Goal: Navigation & Orientation: Find specific page/section

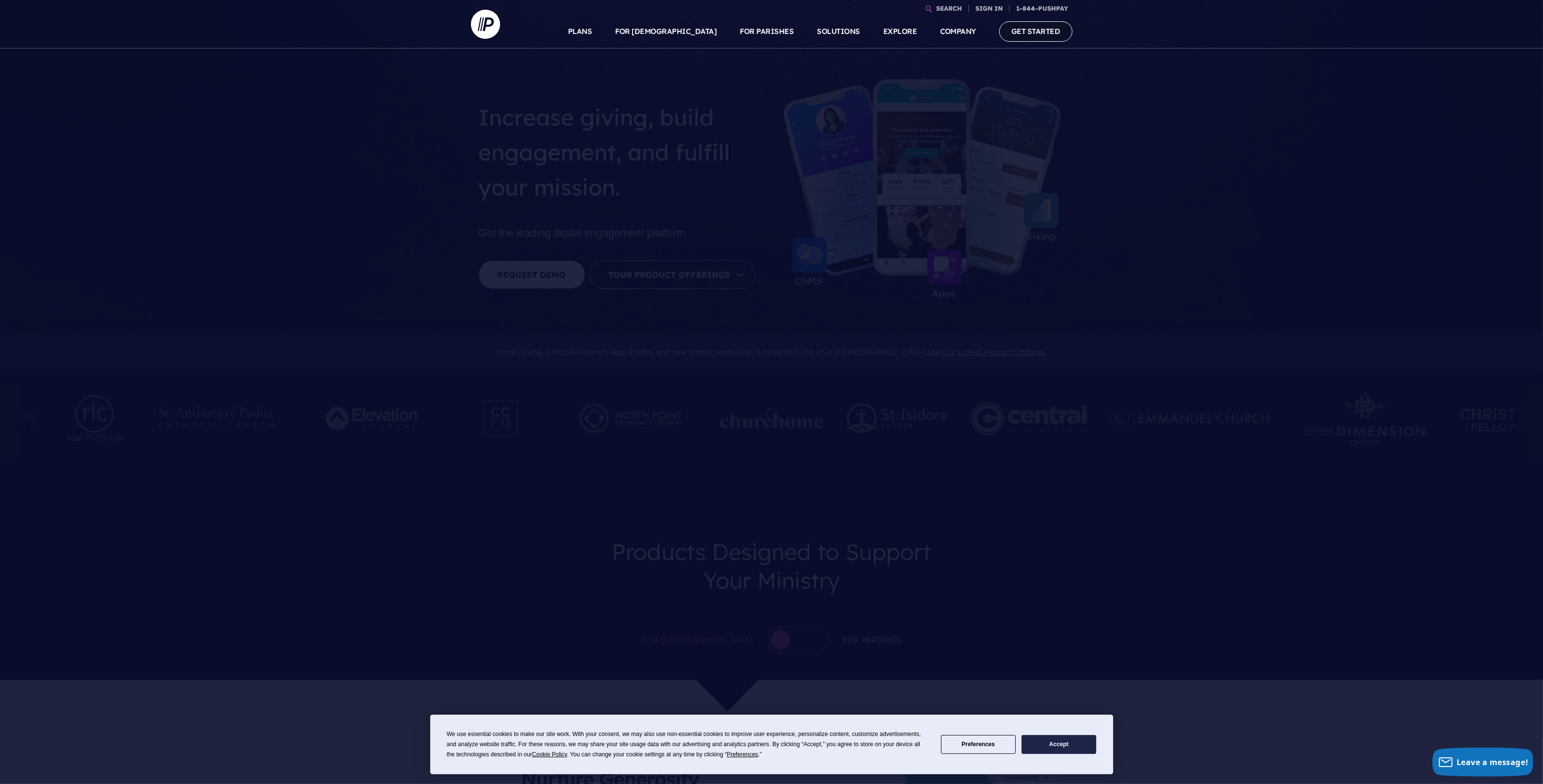
click at [1042, 35] on link "GET STARTED" at bounding box center [1035, 31] width 73 height 20
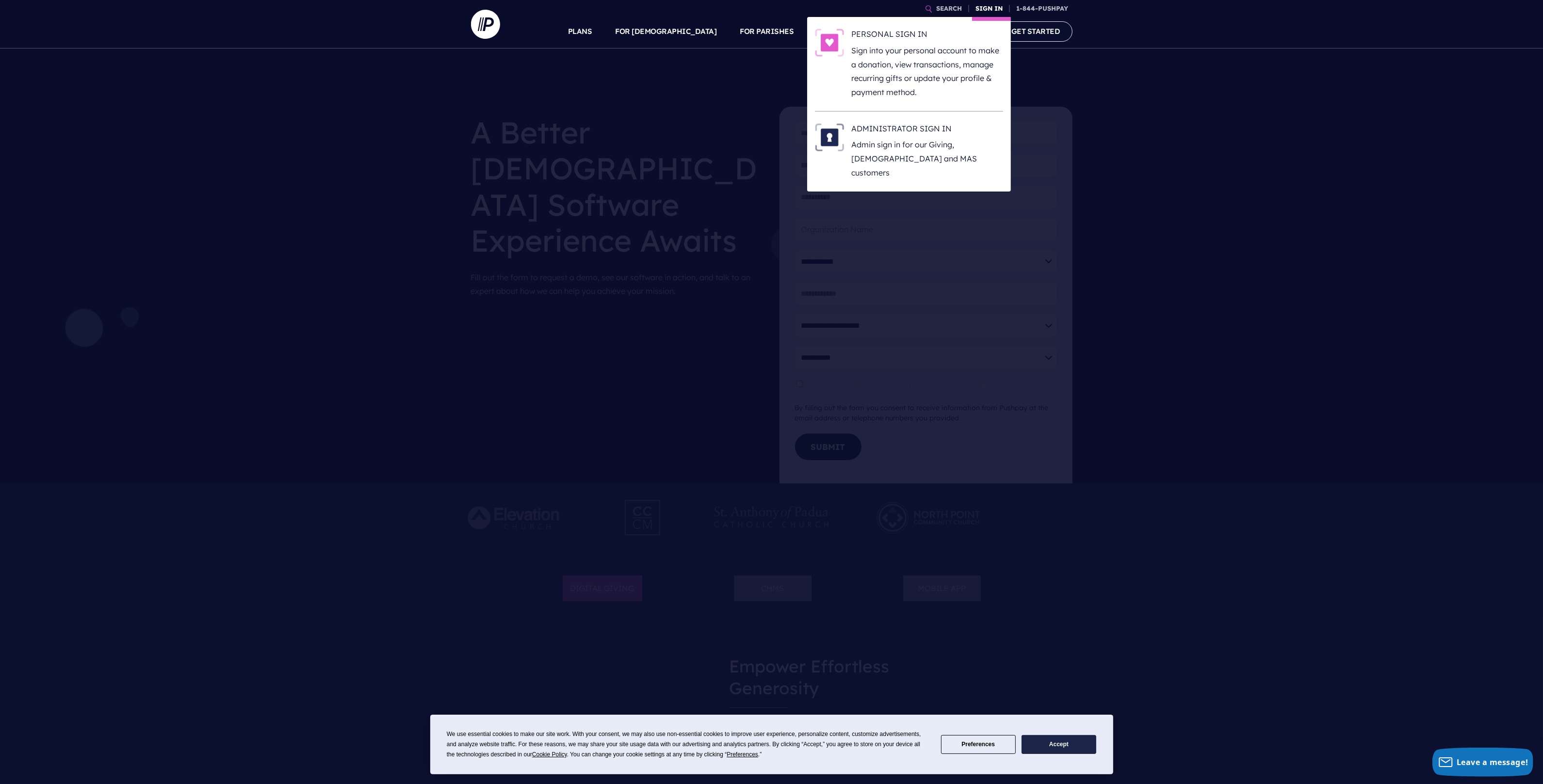
click at [992, 8] on link "SIGN IN" at bounding box center [989, 8] width 35 height 17
click at [907, 130] on h6 "ADMINISTRATOR SIGN IN" at bounding box center [928, 130] width 152 height 15
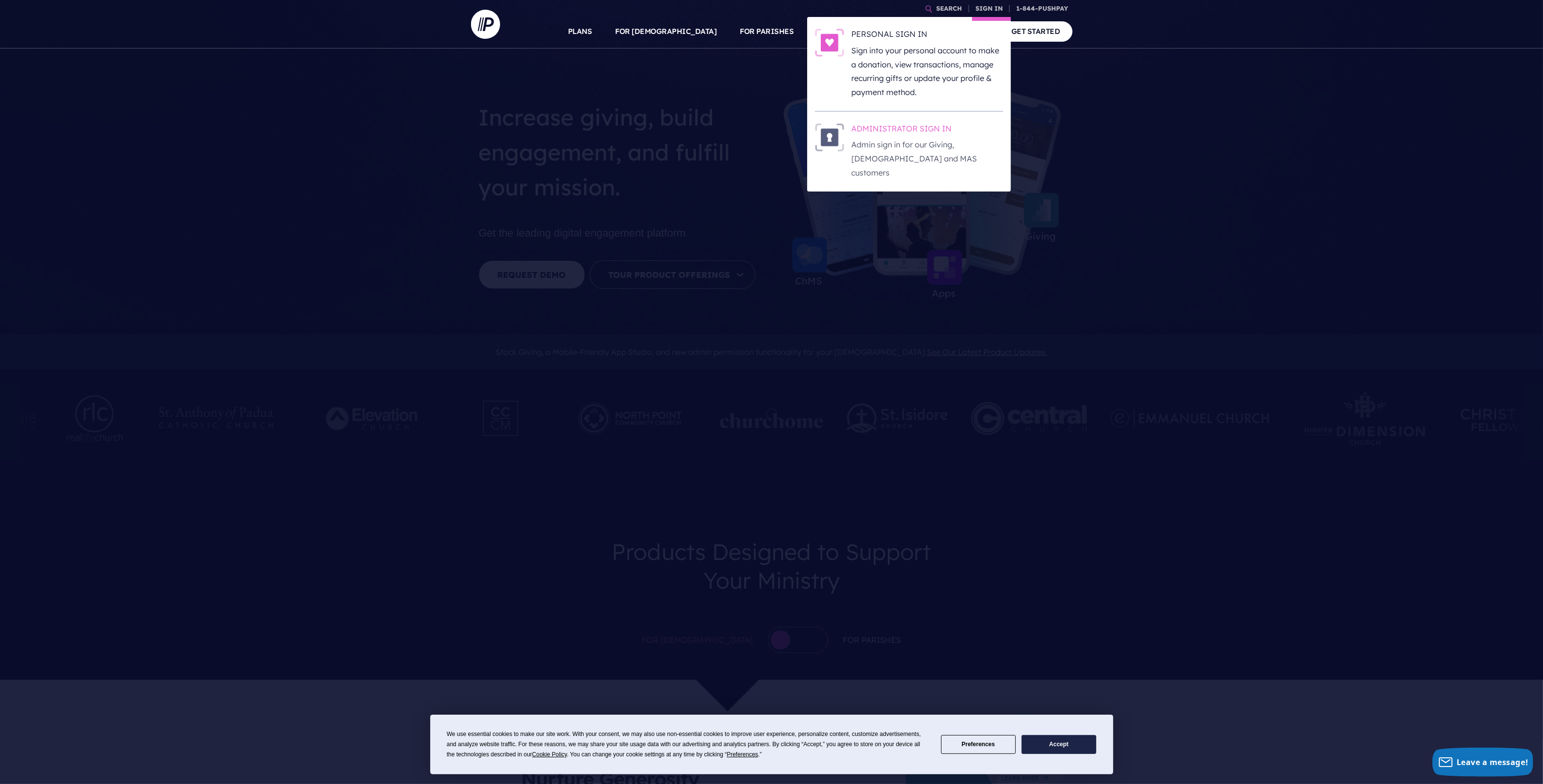
click at [909, 138] on p "Admin sign in for our Giving, [DEMOGRAPHIC_DATA] and MAS customers" at bounding box center [928, 158] width 152 height 42
